Goal: Information Seeking & Learning: Learn about a topic

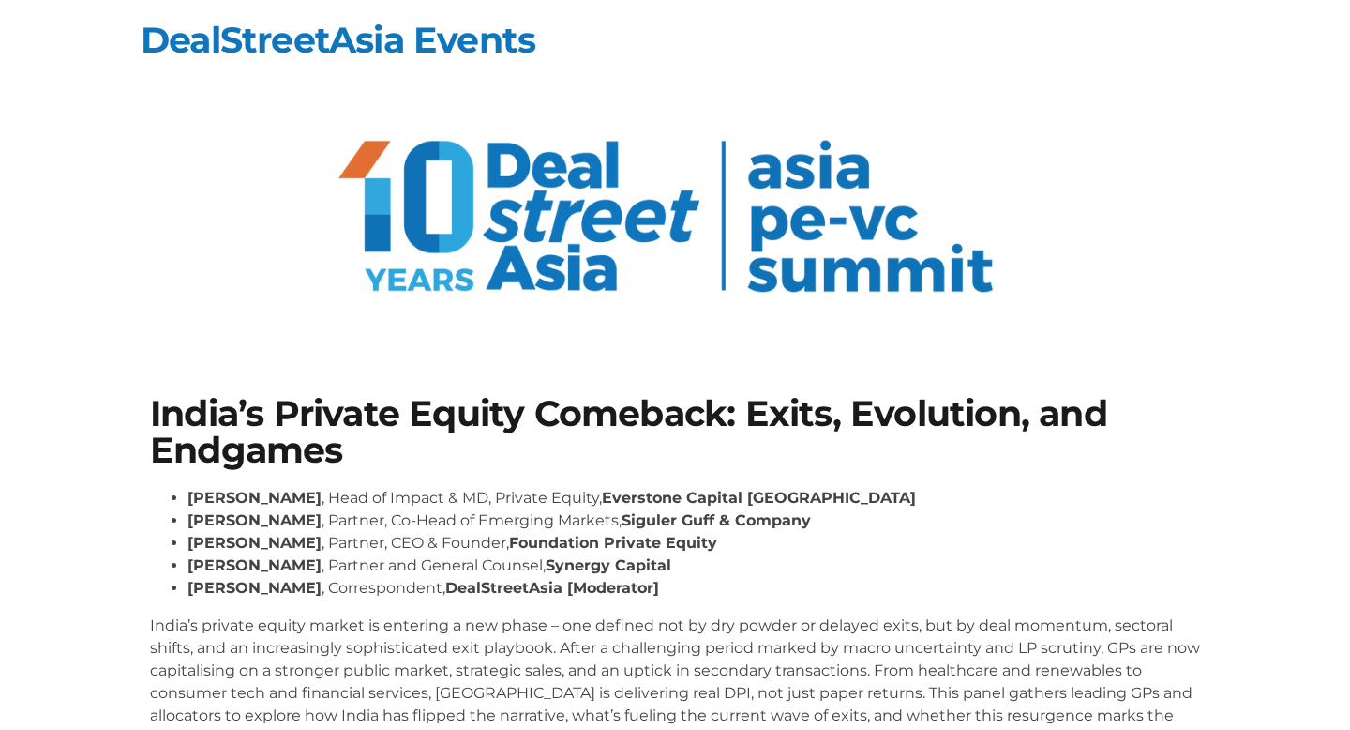
scroll to position [318, 0]
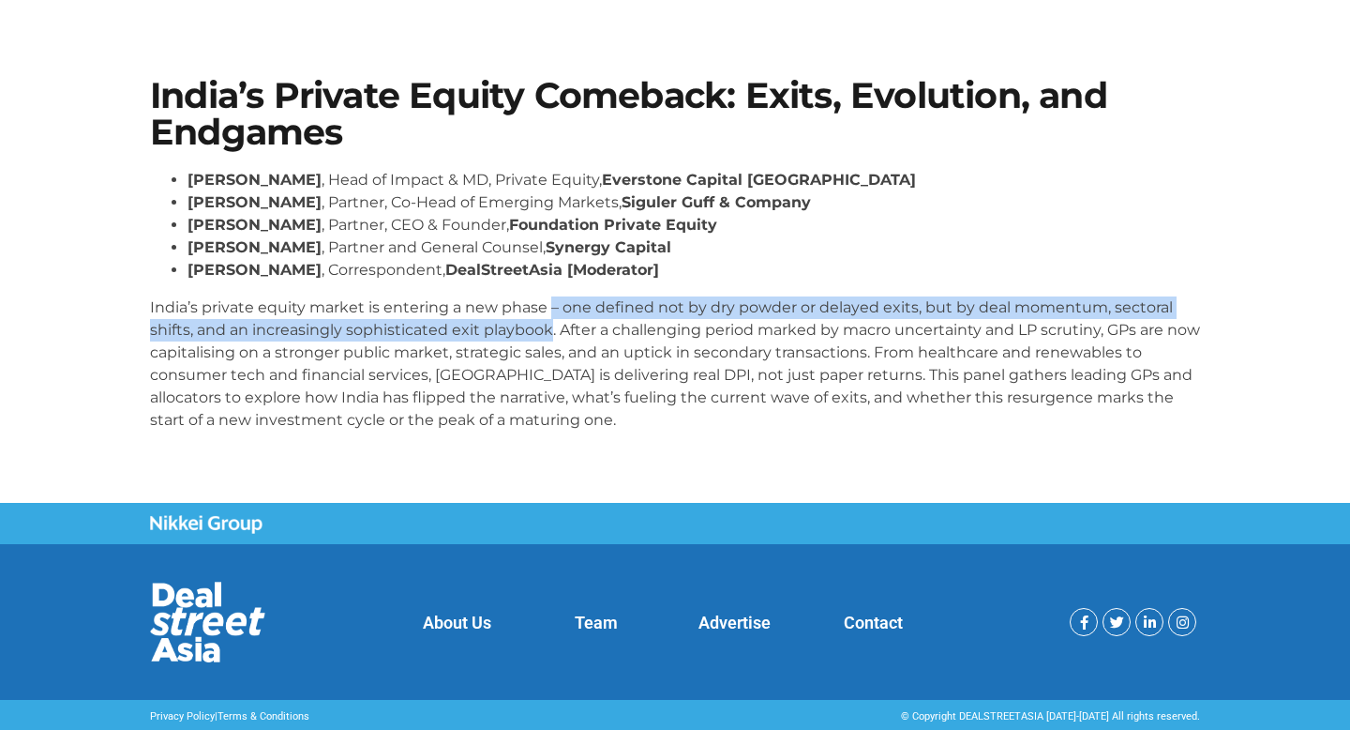
click at [551, 320] on p "India’s private equity market is entering a new phase – one defined not by dry …" at bounding box center [675, 363] width 1050 height 135
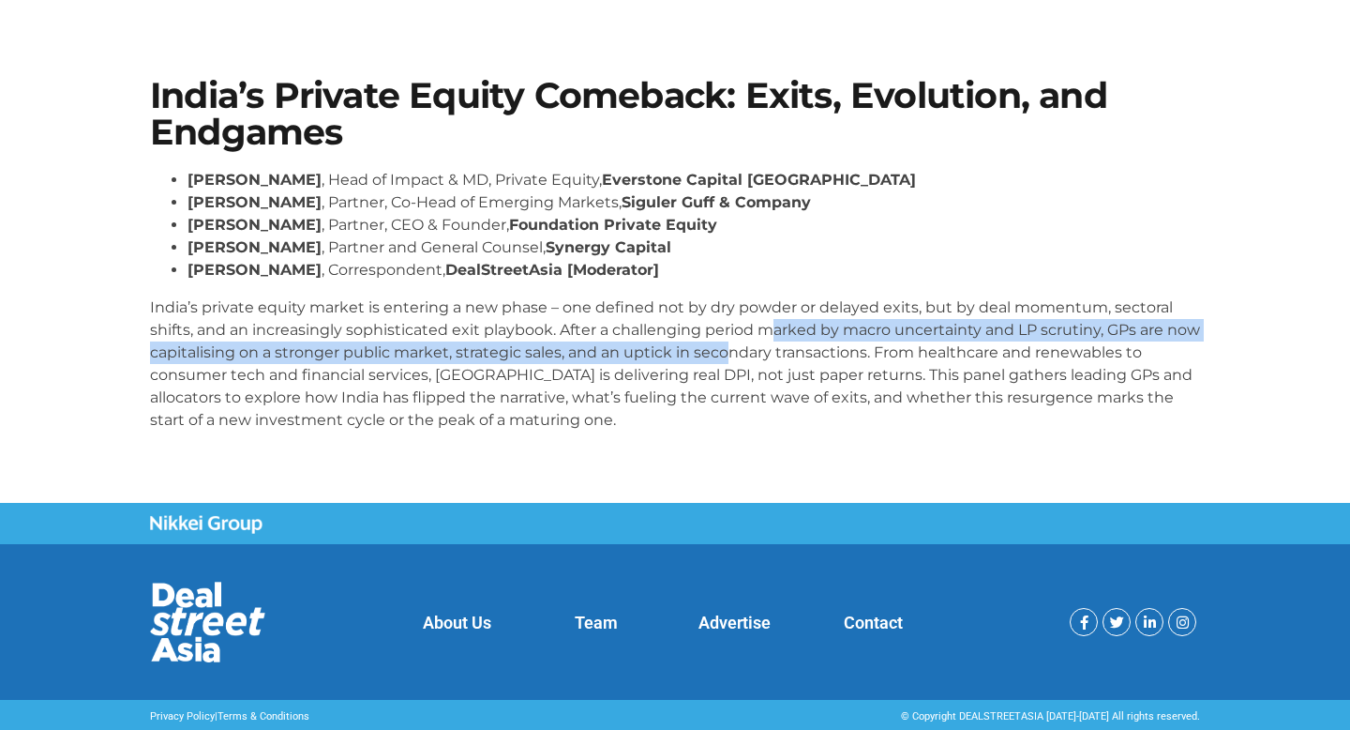
drag, startPoint x: 770, startPoint y: 324, endPoint x: 770, endPoint y: 345, distance: 21.6
click at [770, 345] on p "India’s private equity market is entering a new phase – one defined not by dry …" at bounding box center [675, 363] width 1050 height 135
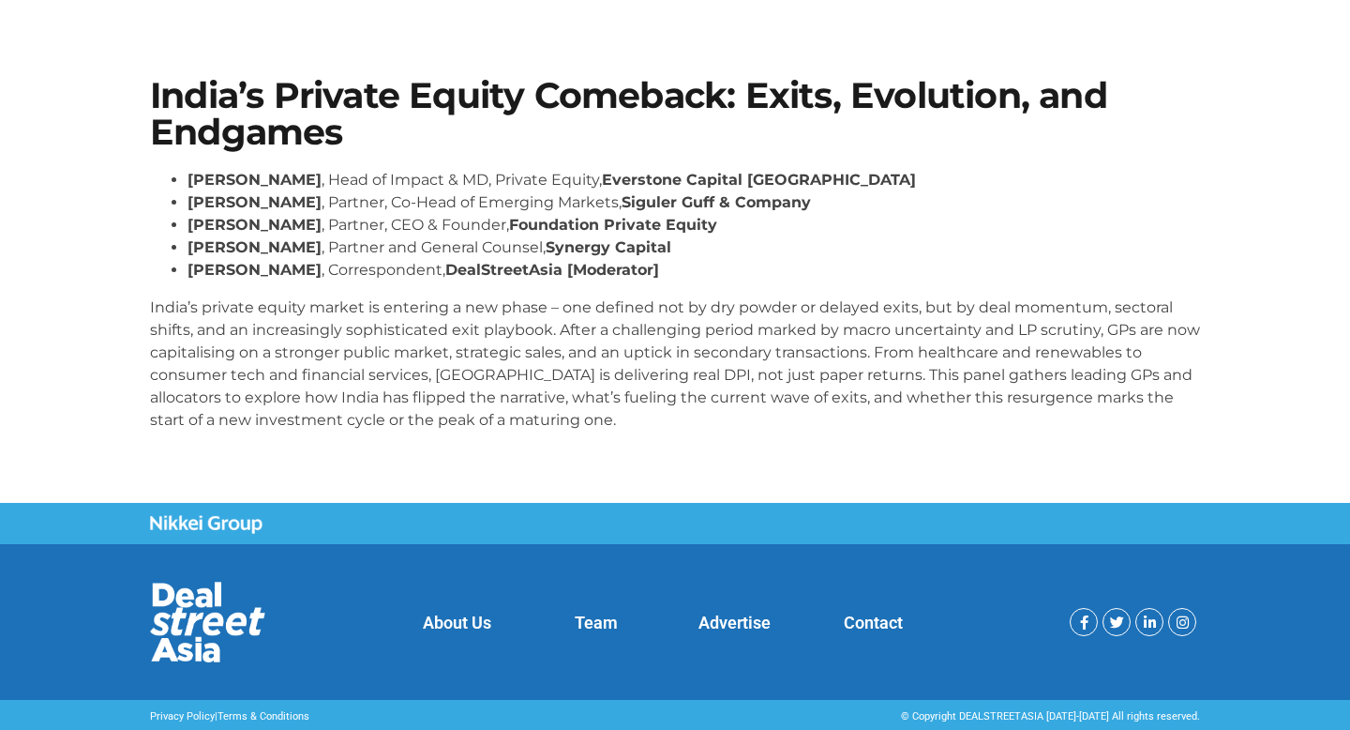
click at [803, 358] on p "India’s private equity market is entering a new phase – one defined not by dry …" at bounding box center [675, 363] width 1050 height 135
click at [782, 400] on p "India’s private equity market is entering a new phase – one defined not by dry …" at bounding box center [675, 363] width 1050 height 135
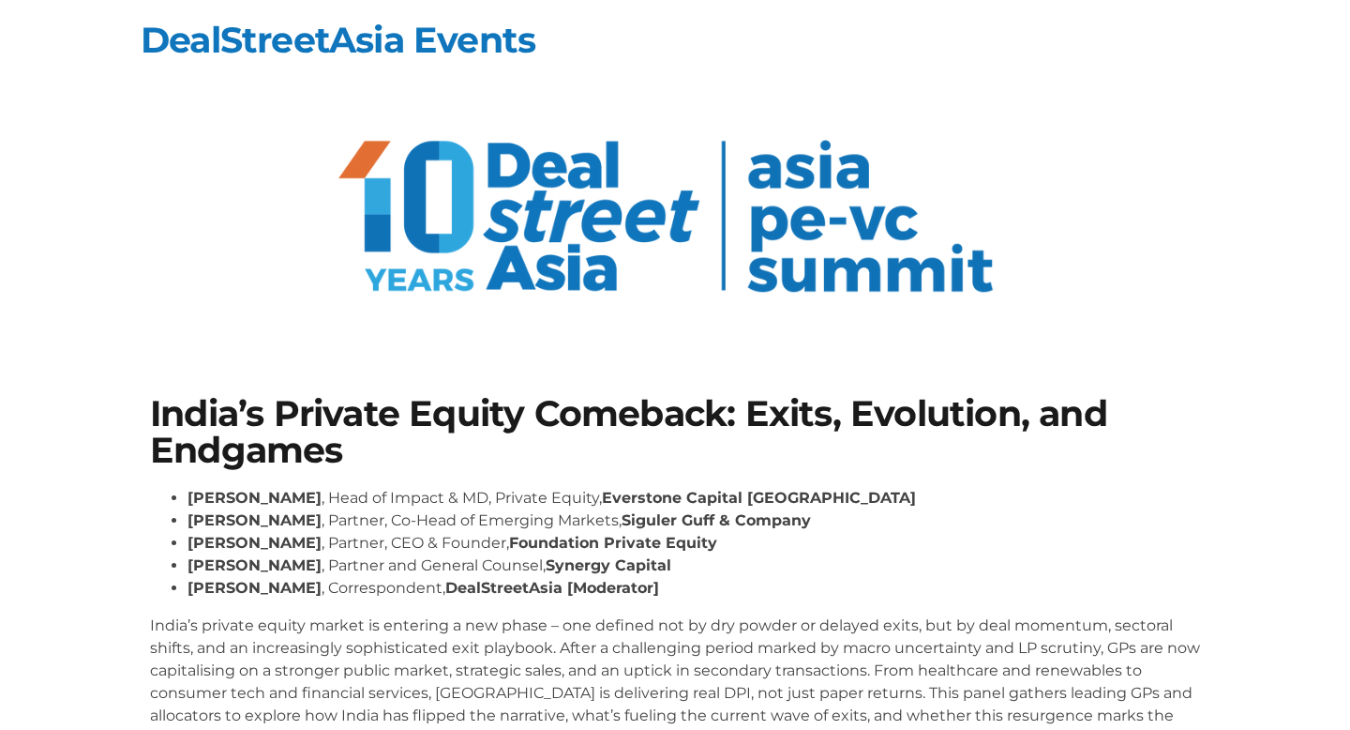
click at [337, 396] on h1 "India’s Private Equity Comeback: Exits, Evolution, and Endgames" at bounding box center [675, 432] width 1050 height 72
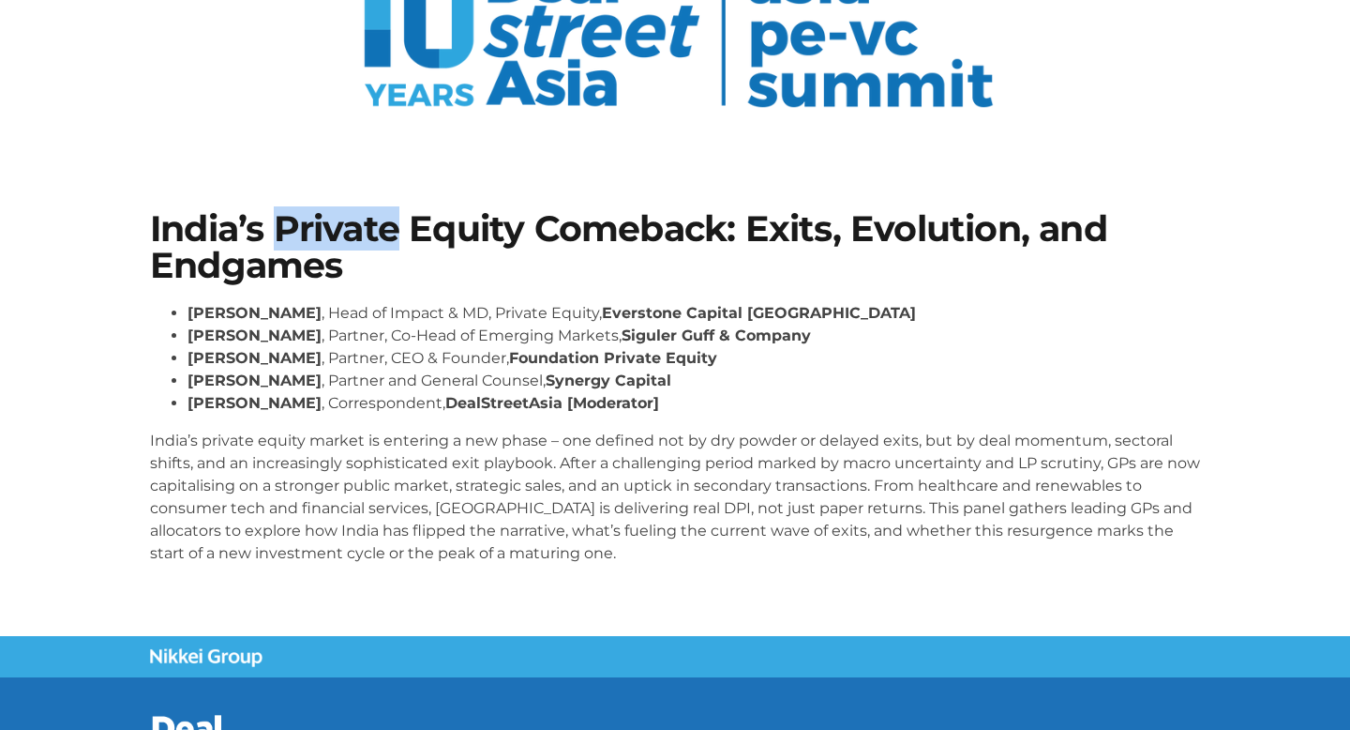
click at [337, 235] on h1 "India’s Private Equity Comeback: Exits, Evolution, and Endgames" at bounding box center [675, 247] width 1050 height 72
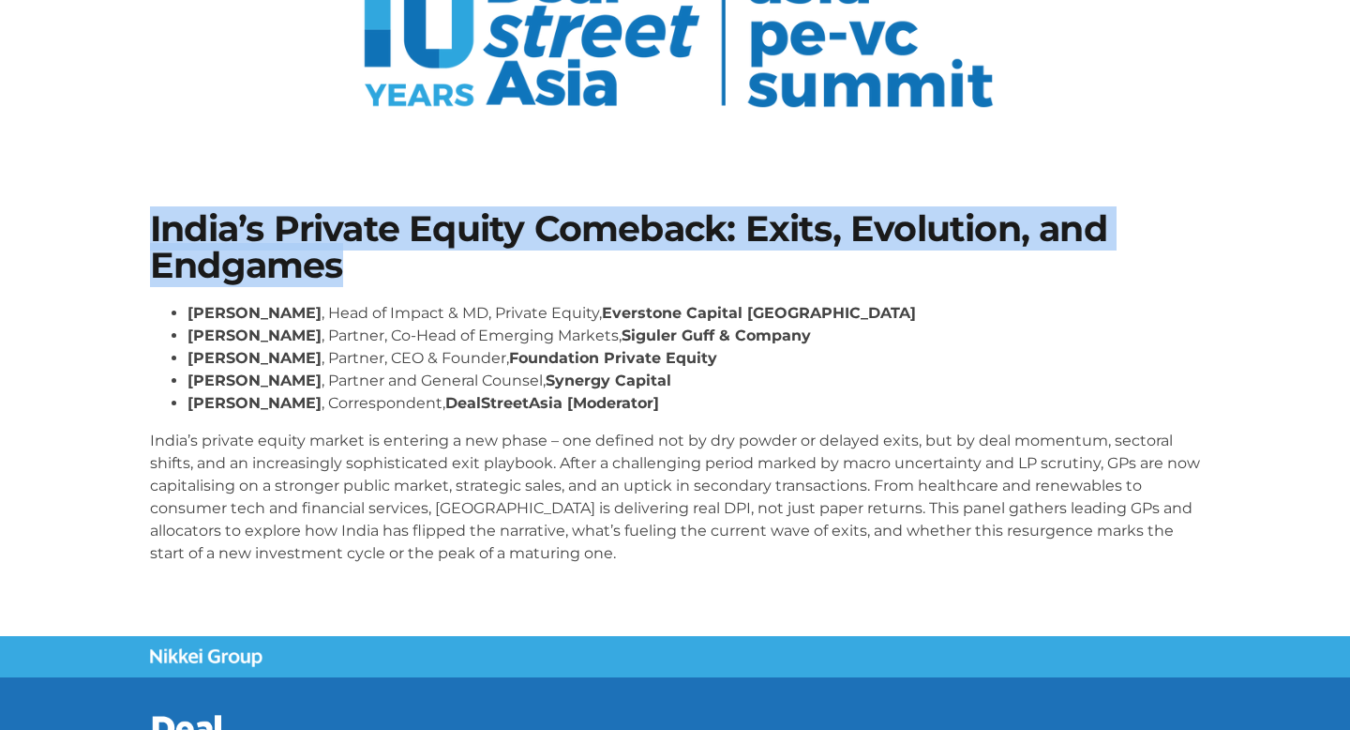
click at [337, 235] on h1 "India’s Private Equity Comeback: Exits, Evolution, and Endgames" at bounding box center [675, 247] width 1050 height 72
copy div "India’s Private Equity Comeback: Exits, Evolution, and Endgames"
